Goal: Information Seeking & Learning: Find specific fact

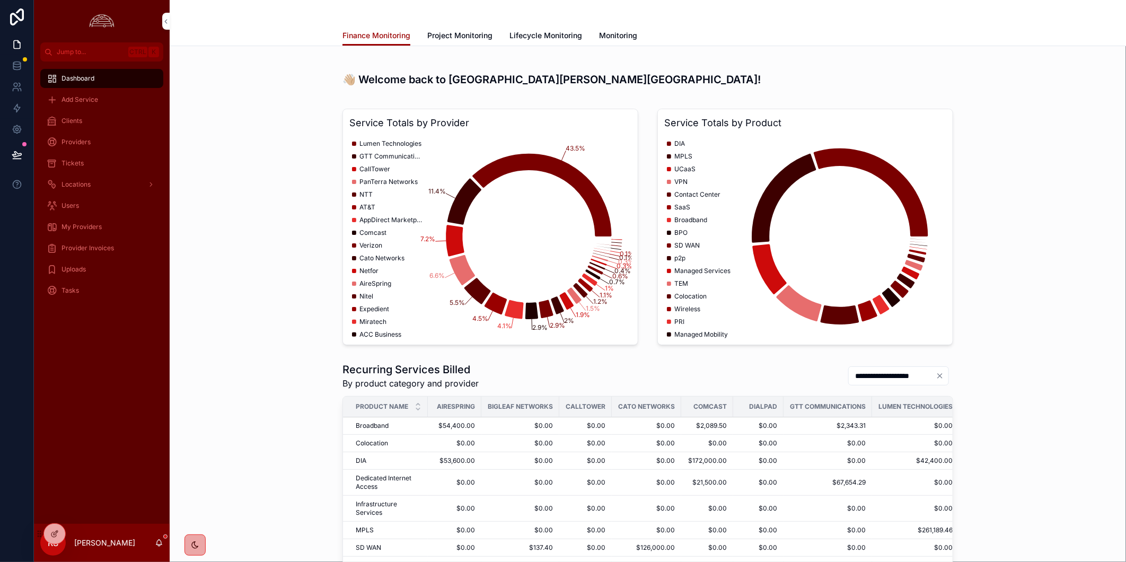
click at [126, 444] on div "Dashboard Add Service Clients Providers Tickets Locations Users My Providers Pr…" at bounding box center [102, 293] width 136 height 462
click at [100, 155] on div "Tickets" at bounding box center [102, 163] width 110 height 17
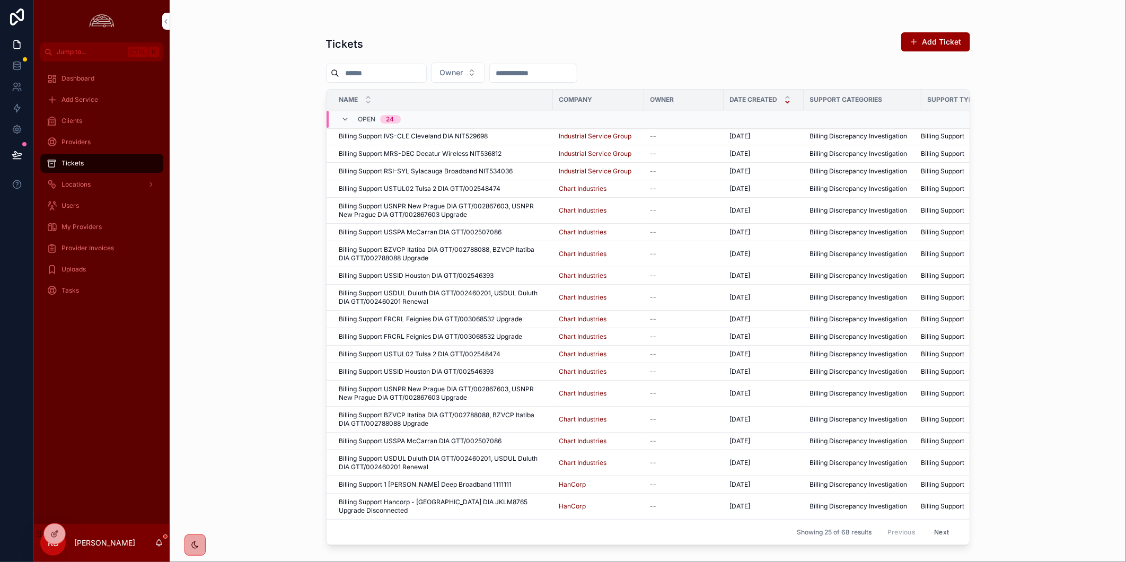
click at [485, 71] on button "Owner" at bounding box center [458, 73] width 54 height 20
click at [497, 135] on div "[PERSON_NAME]" at bounding box center [482, 132] width 147 height 17
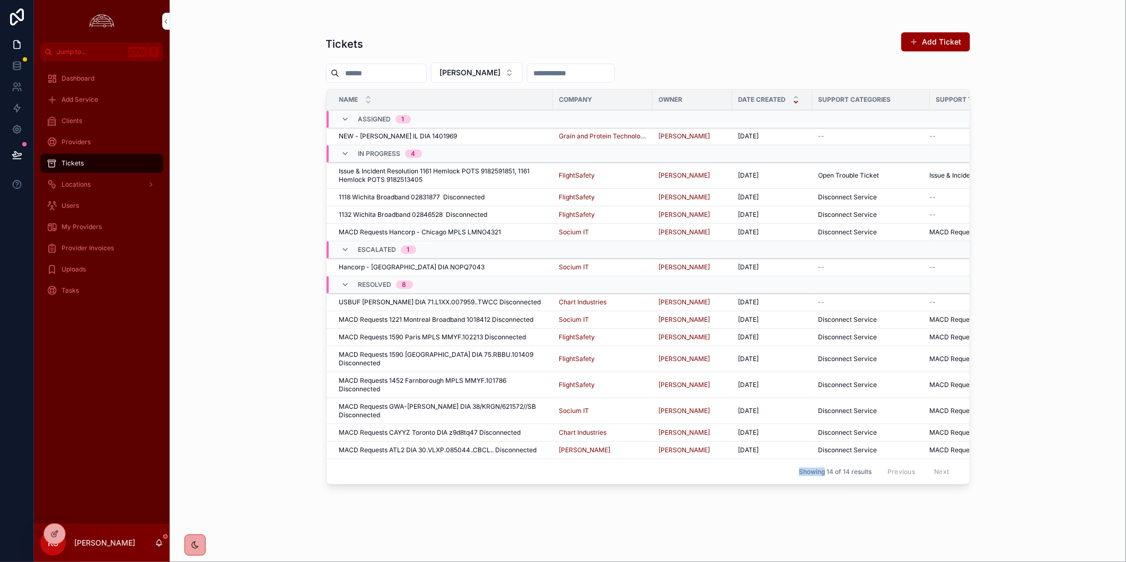
drag, startPoint x: 723, startPoint y: 475, endPoint x: 826, endPoint y: 464, distance: 103.4
click at [826, 464] on div "Showing 14 of 14 results Previous Next" at bounding box center [648, 471] width 643 height 25
click at [477, 176] on span "Issue & Incident Resolution 1161 Hemlock POTS 9182591851, 1161 Hemlock POTS 918…" at bounding box center [442, 175] width 207 height 17
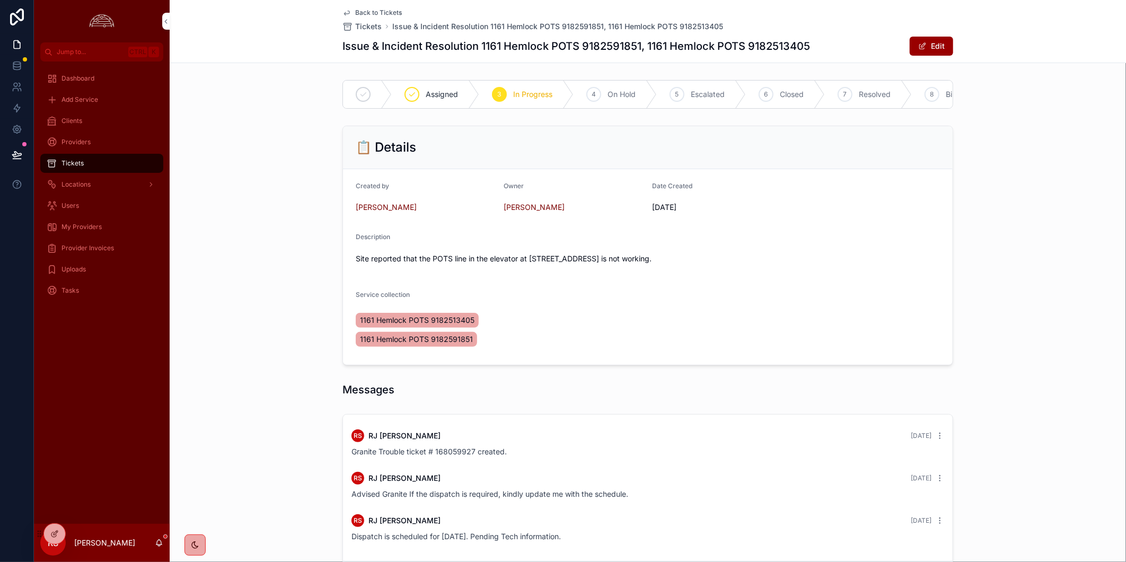
click at [764, 51] on h1 "Issue & Incident Resolution 1161 Hemlock POTS 9182591851, 1161 Hemlock POTS 918…" at bounding box center [577, 46] width 468 height 15
copy h1 "9182513405"
click at [91, 118] on div "Clients" at bounding box center [102, 120] width 110 height 17
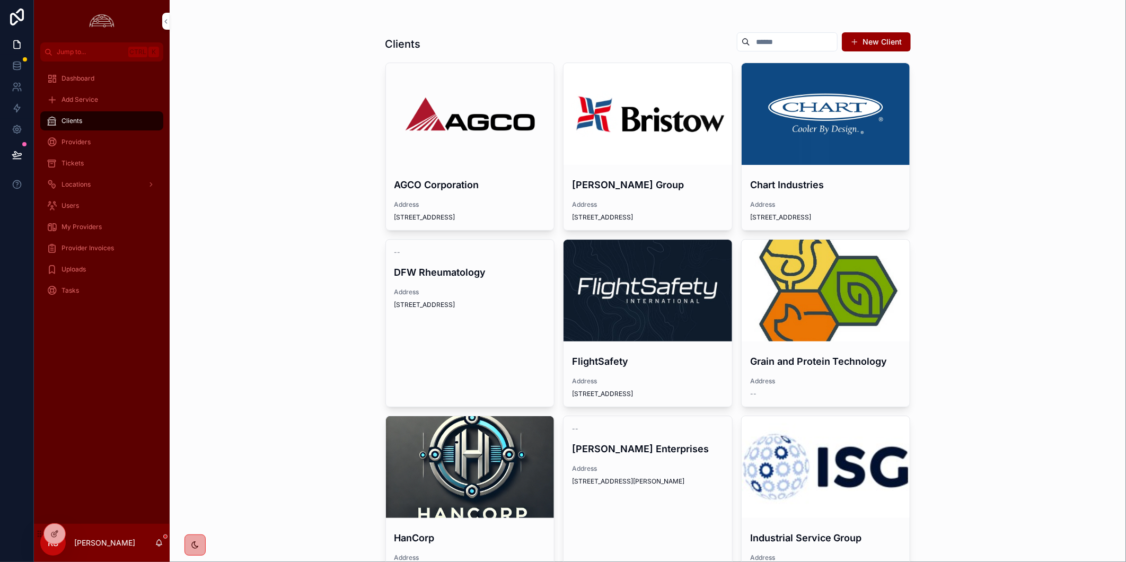
click at [644, 273] on div "scrollable content" at bounding box center [648, 291] width 169 height 102
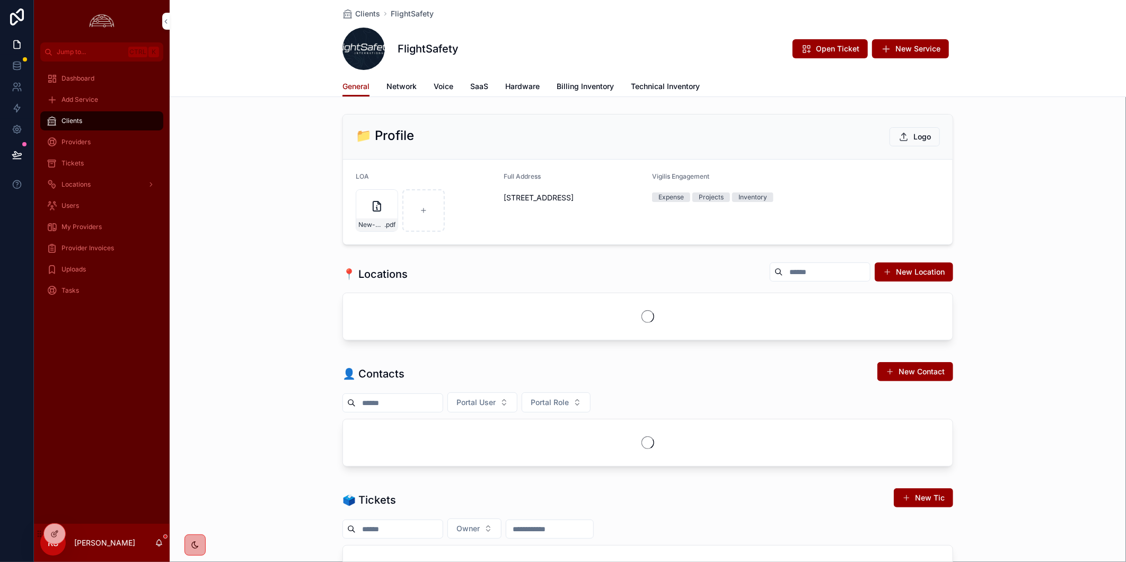
click at [573, 59] on div "FlightSafety Open Ticket New Service" at bounding box center [648, 49] width 611 height 42
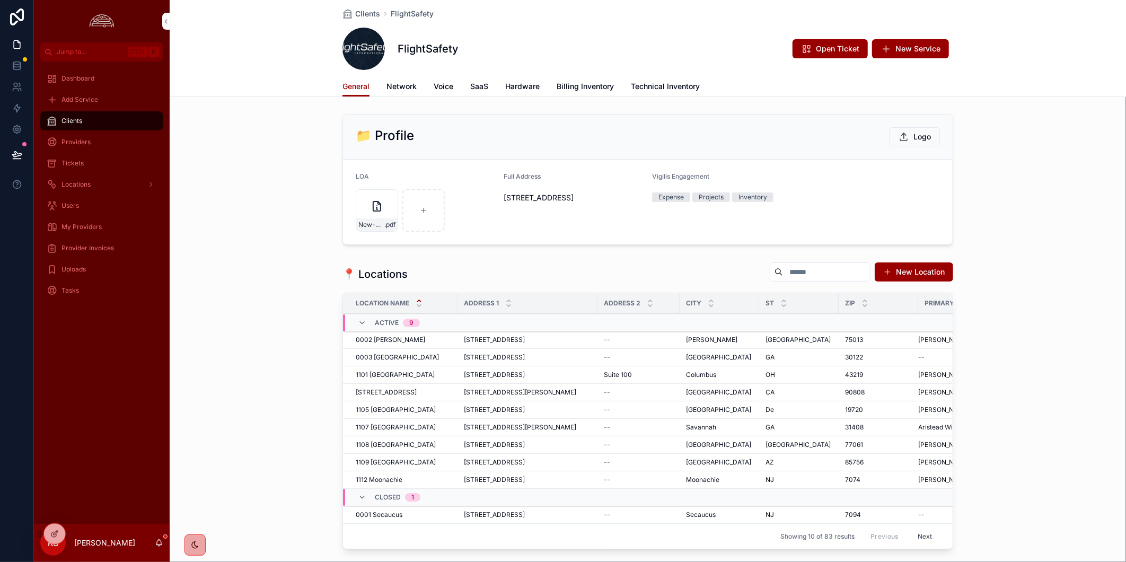
click at [582, 88] on span "Billing Inventory" at bounding box center [585, 86] width 57 height 11
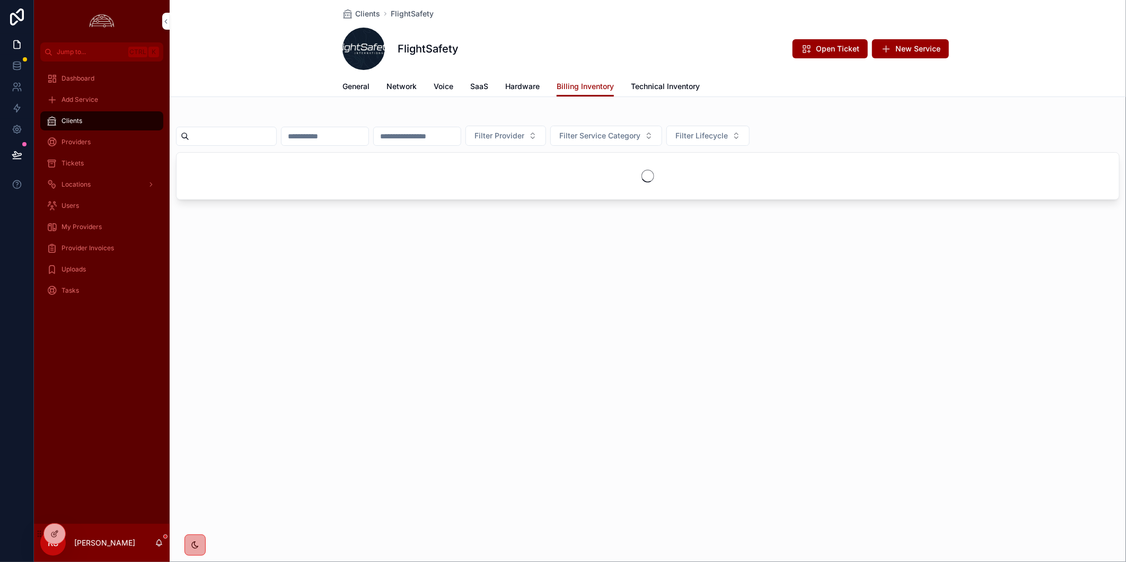
click at [233, 139] on input "scrollable content" at bounding box center [232, 136] width 87 height 15
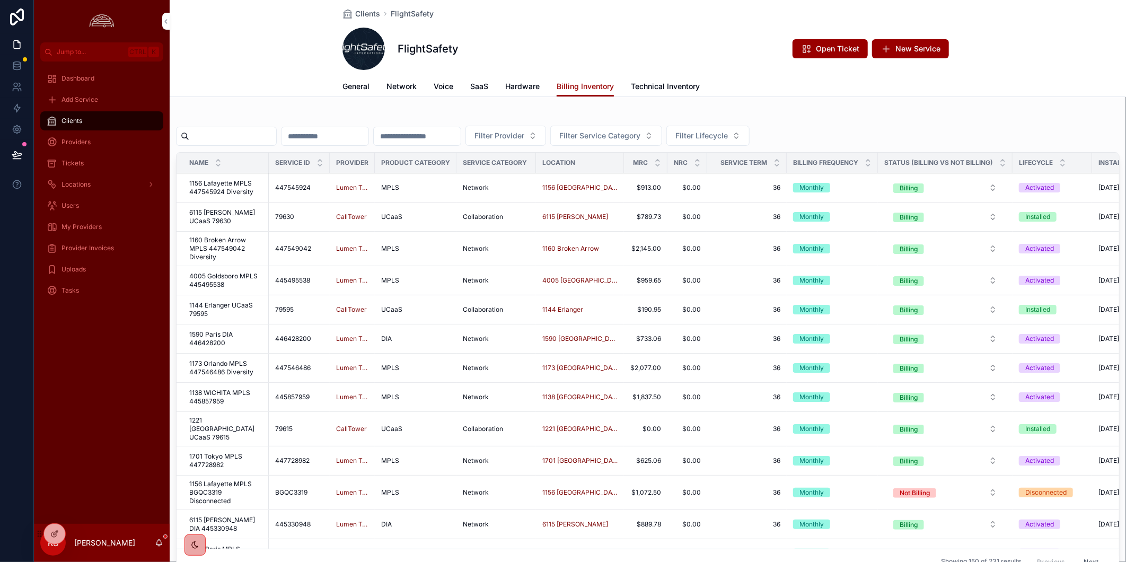
paste input "**********"
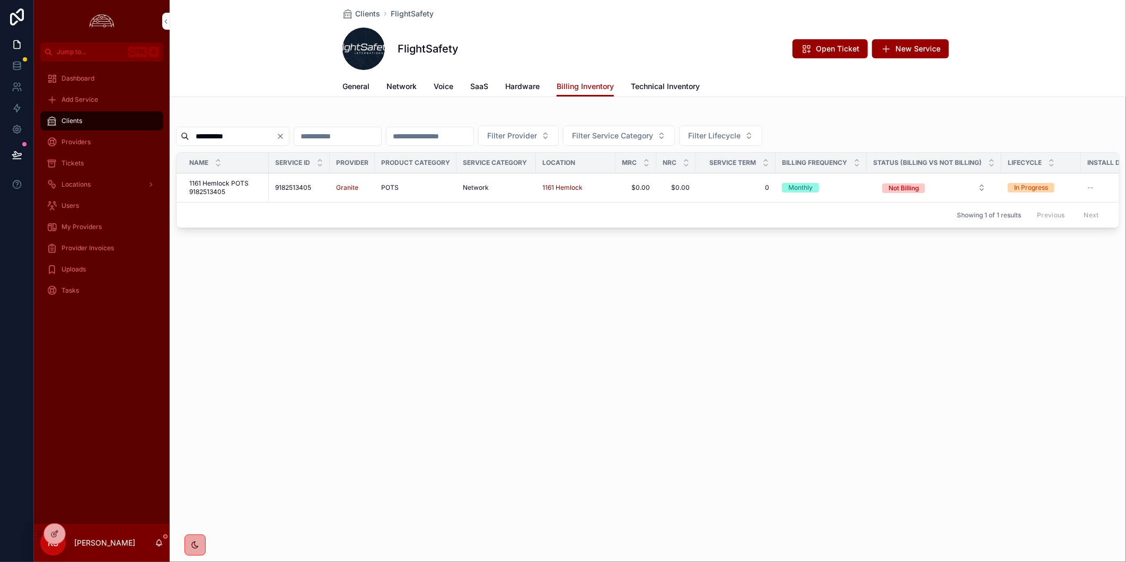
type input "**********"
click at [220, 183] on span "1161 Hemlock POTS 9182513405" at bounding box center [225, 187] width 73 height 17
